Goal: Task Accomplishment & Management: Use online tool/utility

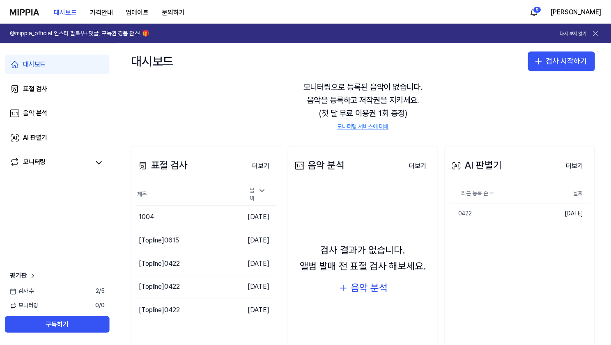
scroll to position [26, 0]
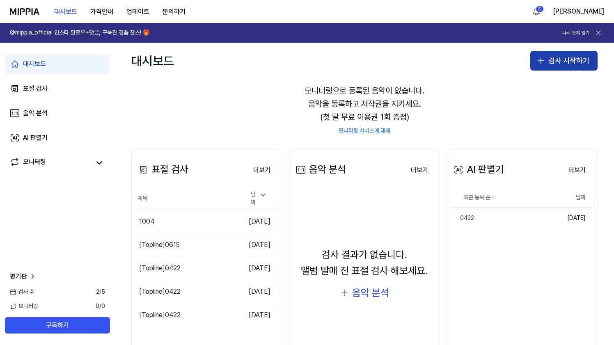
click at [557, 55] on button "검사 시작하기" at bounding box center [563, 61] width 67 height 20
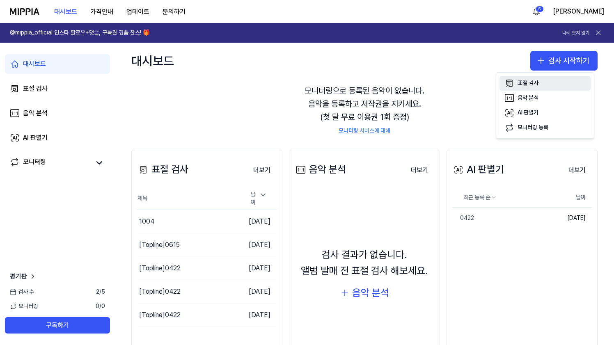
click at [542, 79] on button "표절 검사" at bounding box center [545, 83] width 91 height 15
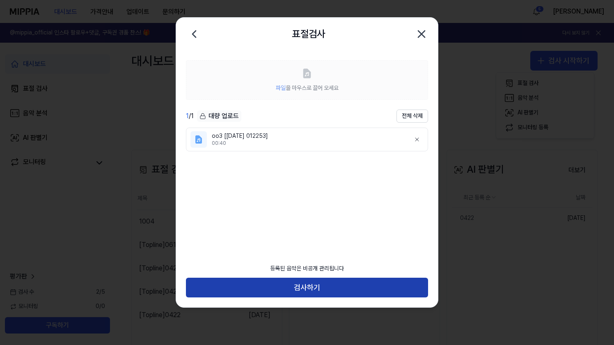
click at [358, 288] on button "검사하기" at bounding box center [307, 288] width 242 height 20
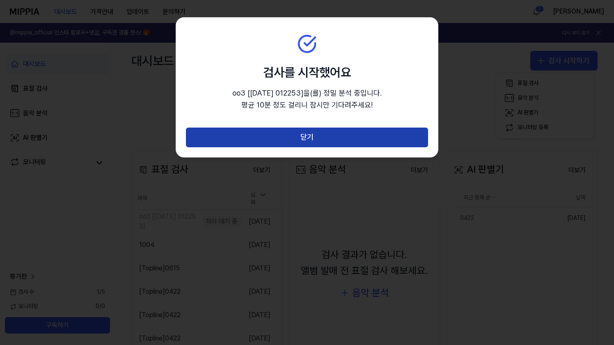
click at [360, 140] on button "닫기" at bounding box center [307, 138] width 242 height 20
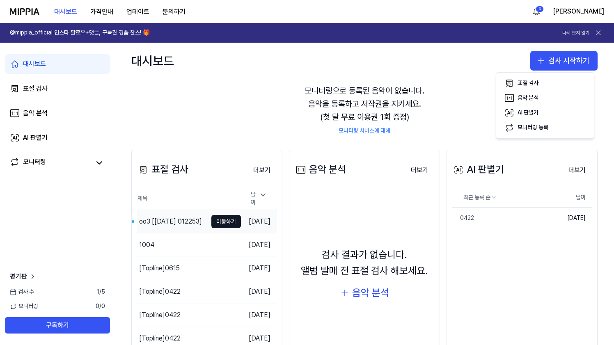
click at [170, 221] on div "oo3 [[DATE] 012253]" at bounding box center [170, 222] width 63 height 10
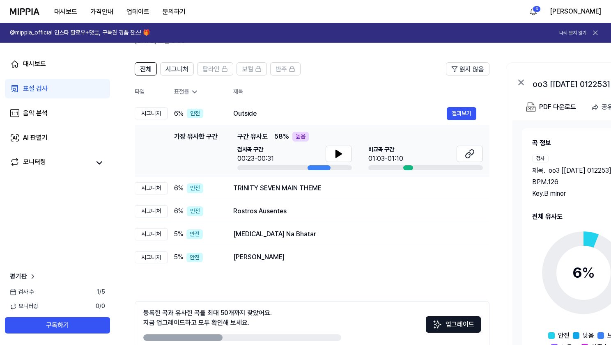
scroll to position [47, 0]
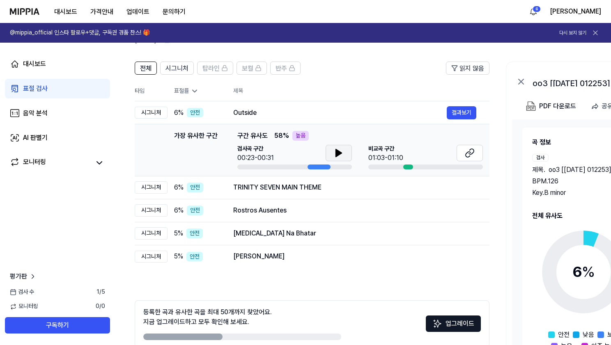
click at [347, 160] on button at bounding box center [339, 153] width 26 height 16
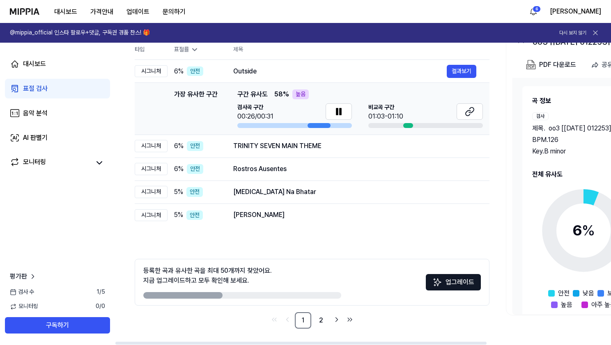
click at [463, 120] on link at bounding box center [469, 112] width 26 height 18
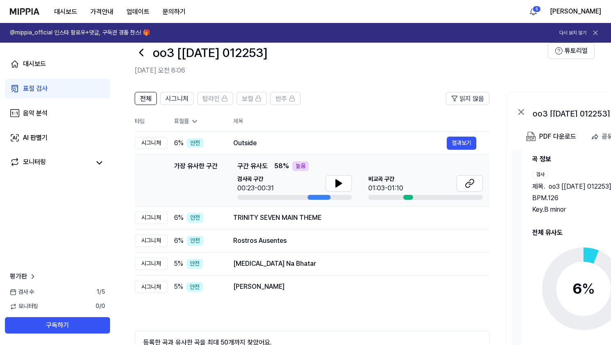
scroll to position [26, 0]
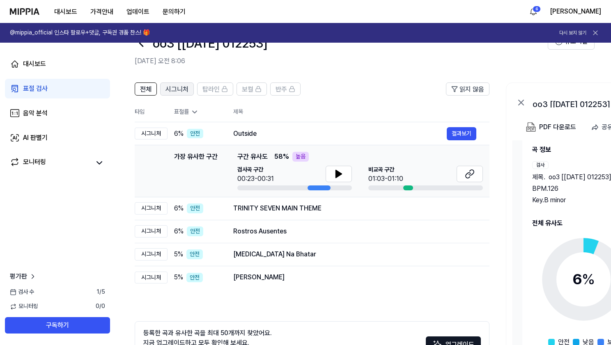
click at [191, 86] on button "시그니처" at bounding box center [177, 89] width 34 height 13
click at [213, 89] on span "탑라인" at bounding box center [210, 90] width 17 height 10
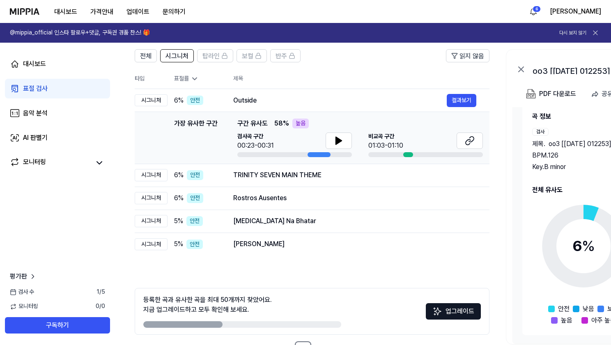
scroll to position [88, 0]
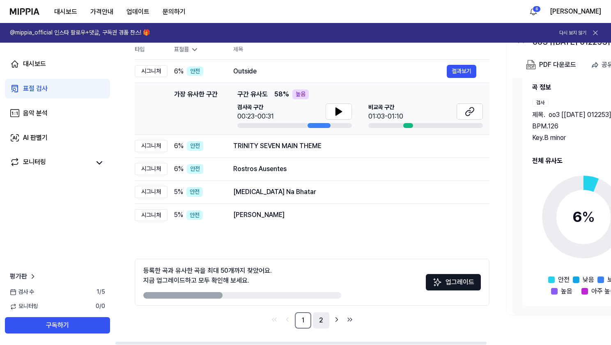
click at [323, 321] on link "2" at bounding box center [321, 320] width 16 height 16
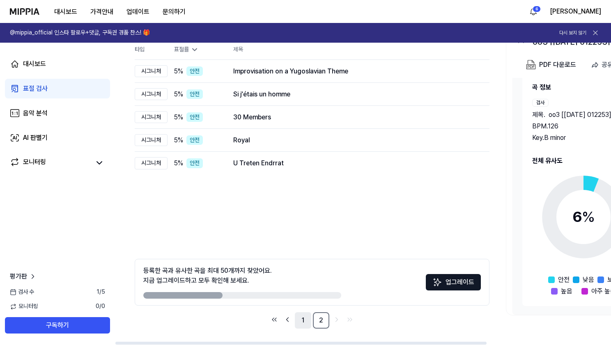
click at [302, 321] on link "1" at bounding box center [303, 320] width 16 height 16
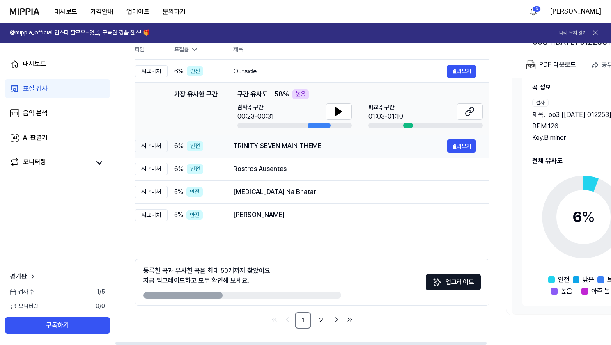
click at [342, 142] on div "TRINITY SEVEN MAIN THEME" at bounding box center [339, 146] width 213 height 10
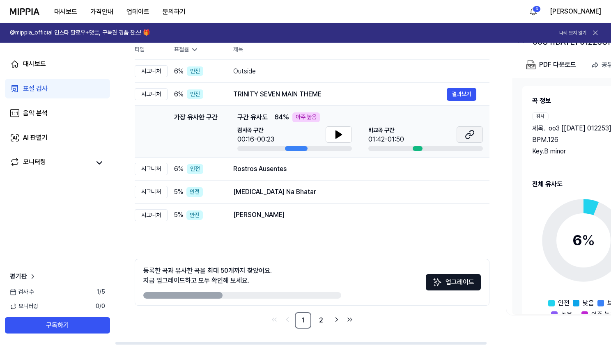
click at [468, 132] on icon at bounding box center [470, 135] width 10 height 10
